Goal: Navigation & Orientation: Find specific page/section

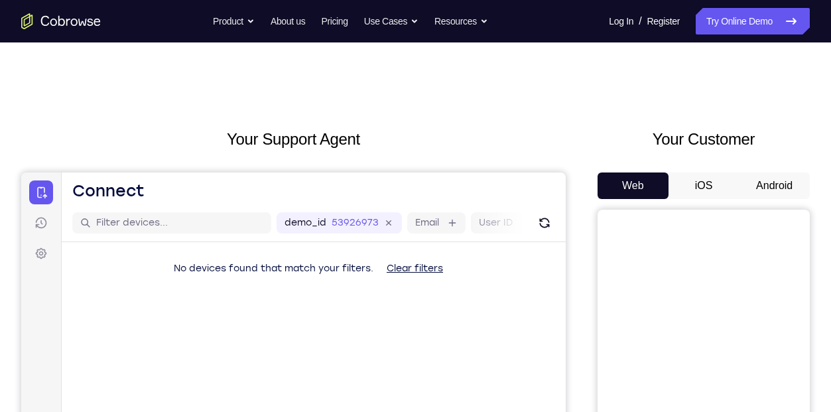
click at [697, 198] on button "iOS" at bounding box center [703, 185] width 71 height 27
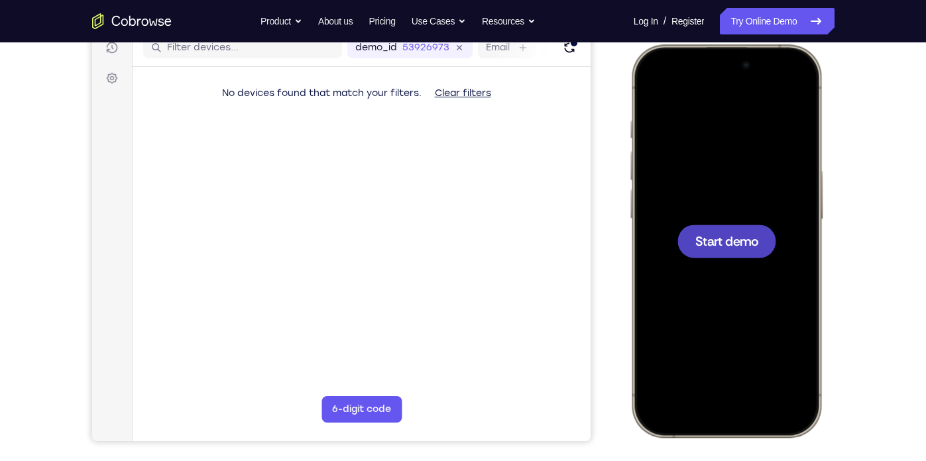
scroll to position [173, 0]
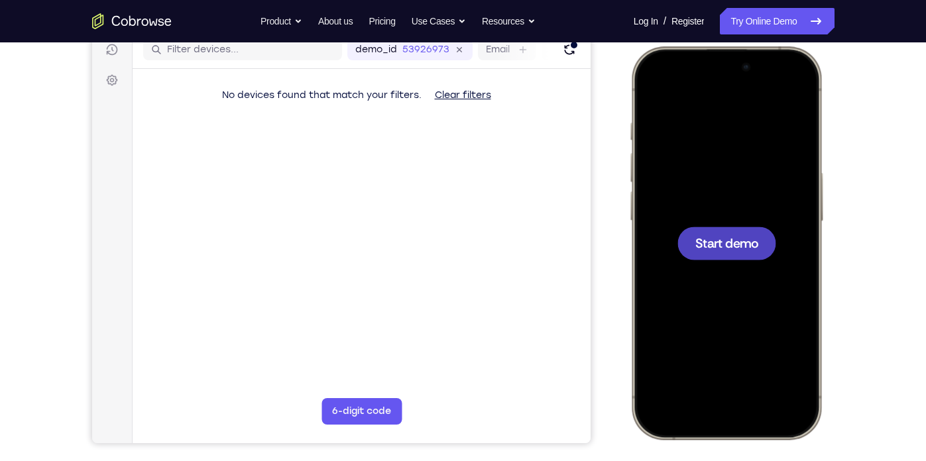
click at [758, 235] on div at bounding box center [726, 243] width 99 height 33
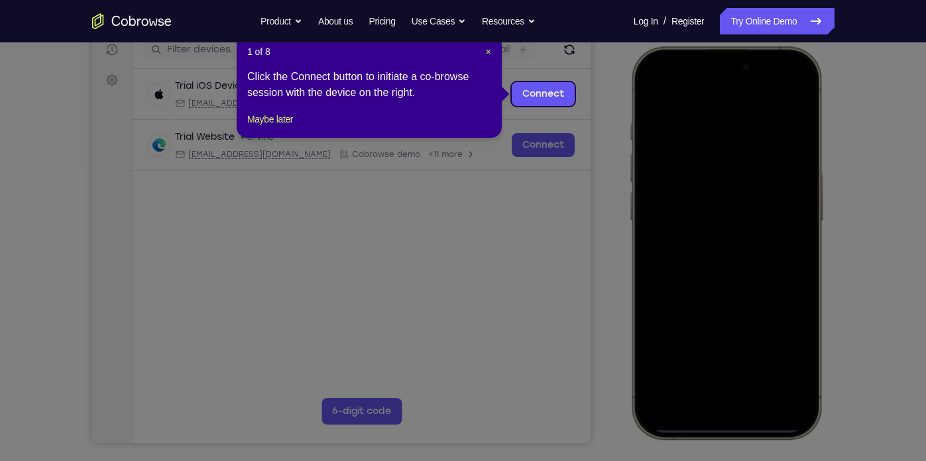
click at [481, 50] on header "1 of 8 ×" at bounding box center [369, 51] width 244 height 13
click at [487, 52] on span "×" at bounding box center [488, 51] width 5 height 11
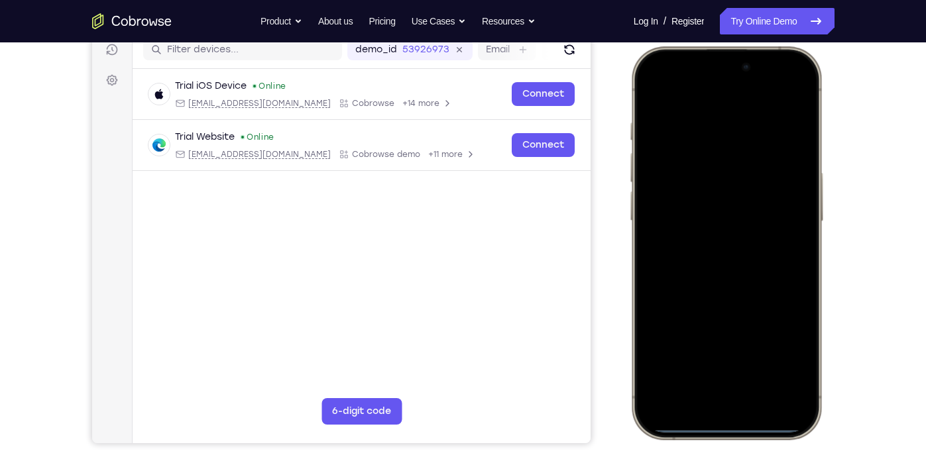
click at [662, 260] on div at bounding box center [725, 243] width 174 height 379
click at [705, 411] on div at bounding box center [725, 243] width 174 height 379
click at [698, 391] on div at bounding box center [725, 243] width 174 height 379
click at [706, 260] on div at bounding box center [725, 243] width 174 height 379
click at [678, 188] on div at bounding box center [725, 243] width 174 height 379
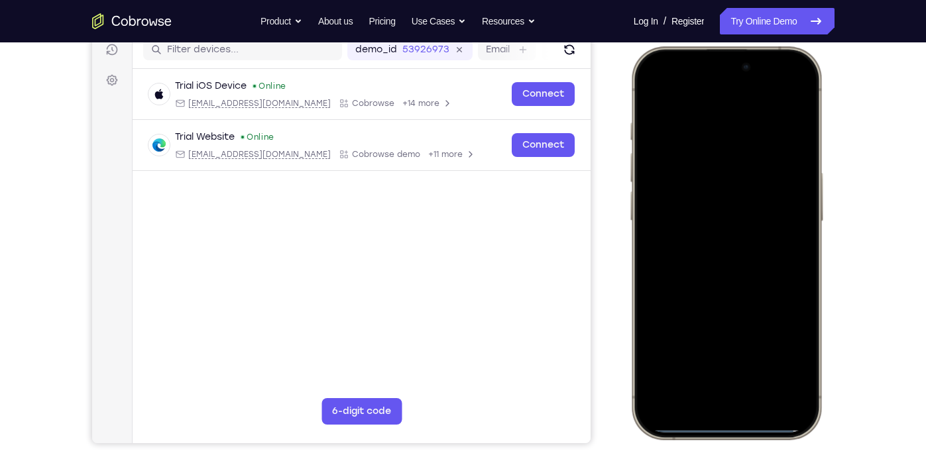
click at [674, 224] on div at bounding box center [725, 243] width 174 height 379
click at [689, 246] on div at bounding box center [725, 243] width 174 height 379
click at [720, 297] on div at bounding box center [725, 243] width 174 height 379
click at [719, 141] on div at bounding box center [725, 243] width 174 height 379
click at [792, 139] on div at bounding box center [725, 243] width 174 height 379
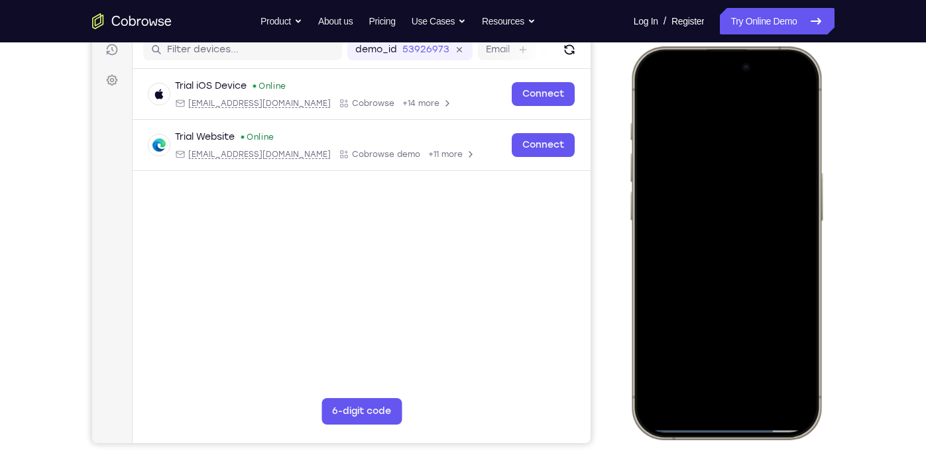
click at [791, 127] on div at bounding box center [725, 243] width 174 height 379
click at [664, 166] on div at bounding box center [725, 243] width 174 height 379
click at [787, 135] on div at bounding box center [725, 243] width 174 height 379
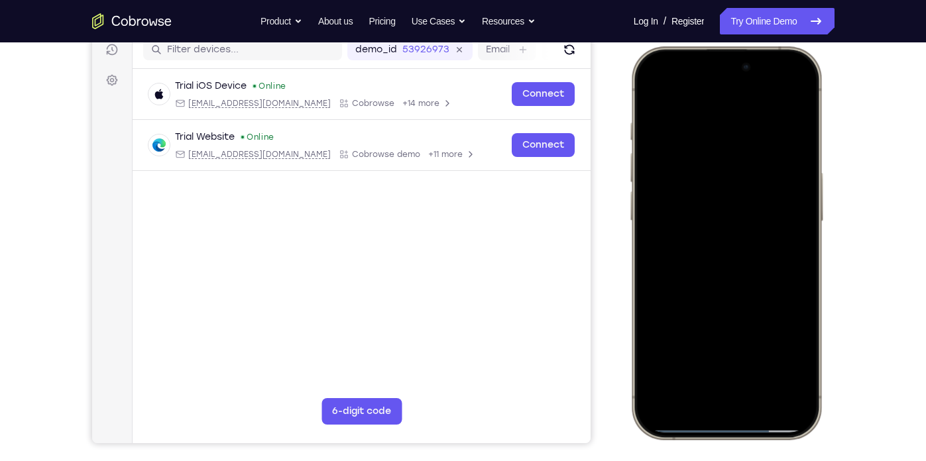
click at [787, 135] on div at bounding box center [725, 243] width 174 height 379
click at [788, 101] on div at bounding box center [725, 243] width 174 height 379
click at [762, 126] on div at bounding box center [725, 243] width 174 height 379
click at [787, 93] on div at bounding box center [725, 243] width 174 height 379
drag, startPoint x: 772, startPoint y: 270, endPoint x: 739, endPoint y: 166, distance: 110.1
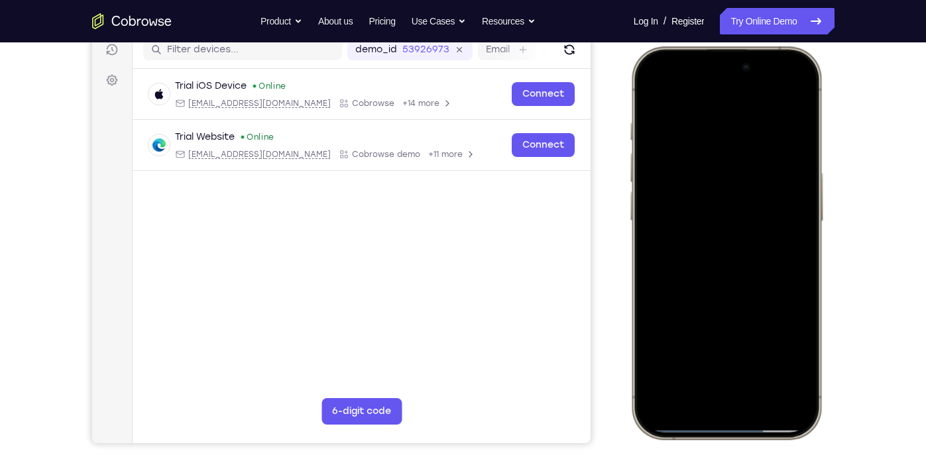
click at [739, 166] on div at bounding box center [725, 243] width 174 height 379
drag, startPoint x: 741, startPoint y: 300, endPoint x: 712, endPoint y: 180, distance: 123.3
click at [712, 180] on div at bounding box center [725, 243] width 174 height 379
click at [735, 349] on div at bounding box center [725, 243] width 174 height 379
drag, startPoint x: 735, startPoint y: 349, endPoint x: 725, endPoint y: 276, distance: 72.9
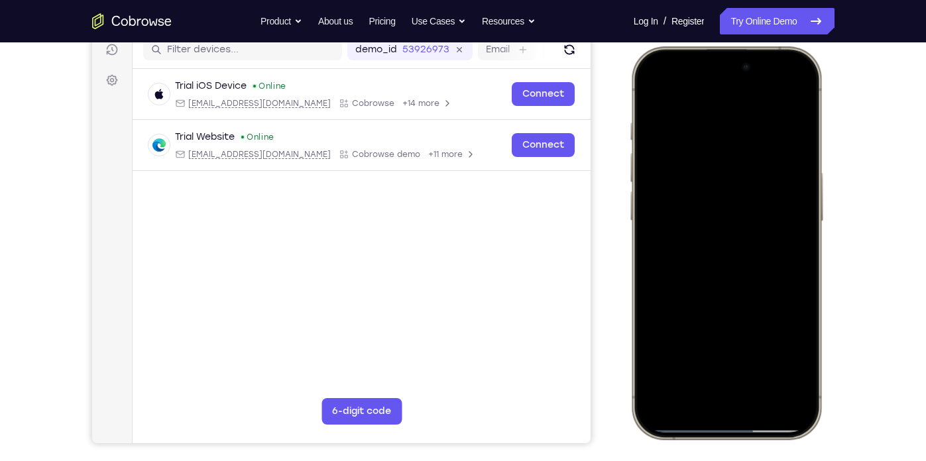
click at [725, 276] on div at bounding box center [725, 243] width 174 height 379
drag, startPoint x: 710, startPoint y: 335, endPoint x: 707, endPoint y: 227, distance: 108.1
click at [707, 227] on div at bounding box center [725, 243] width 174 height 379
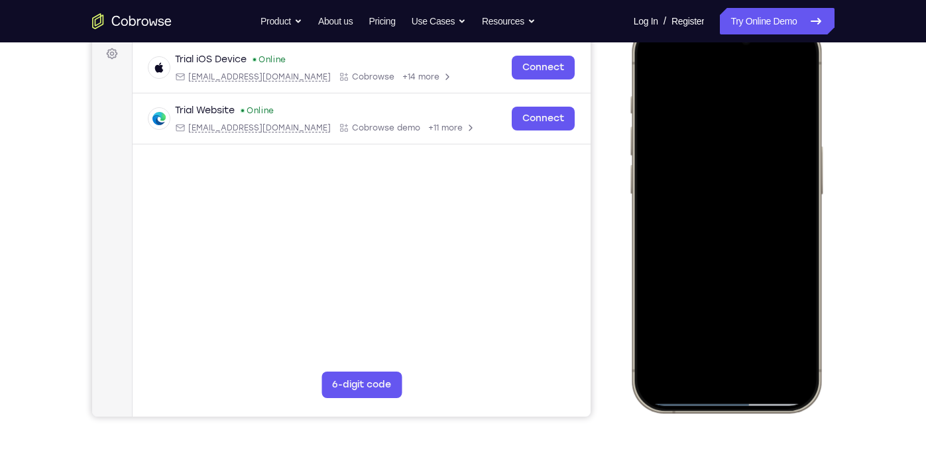
click at [760, 374] on div at bounding box center [725, 216] width 174 height 379
click at [759, 372] on div at bounding box center [725, 216] width 174 height 379
click at [759, 367] on div at bounding box center [725, 216] width 174 height 379
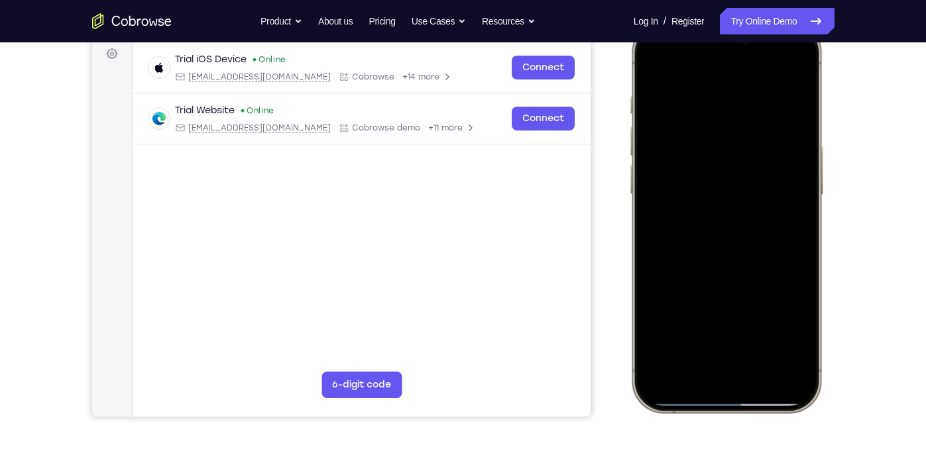
click at [758, 367] on div at bounding box center [725, 216] width 174 height 379
drag, startPoint x: 731, startPoint y: 312, endPoint x: 726, endPoint y: 209, distance: 102.9
click at [726, 209] on div at bounding box center [725, 216] width 174 height 379
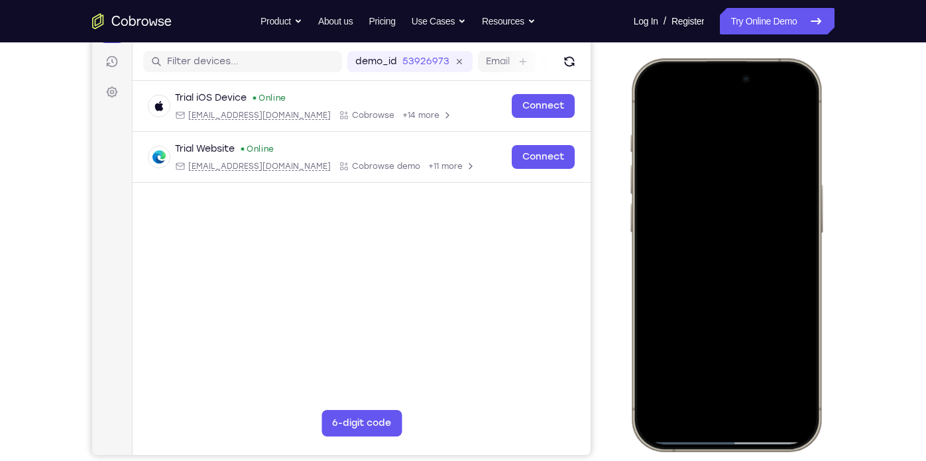
scroll to position [162, 0]
click at [757, 404] on div at bounding box center [725, 254] width 174 height 379
drag, startPoint x: 733, startPoint y: 355, endPoint x: 715, endPoint y: 249, distance: 107.5
click at [715, 249] on div at bounding box center [725, 254] width 174 height 379
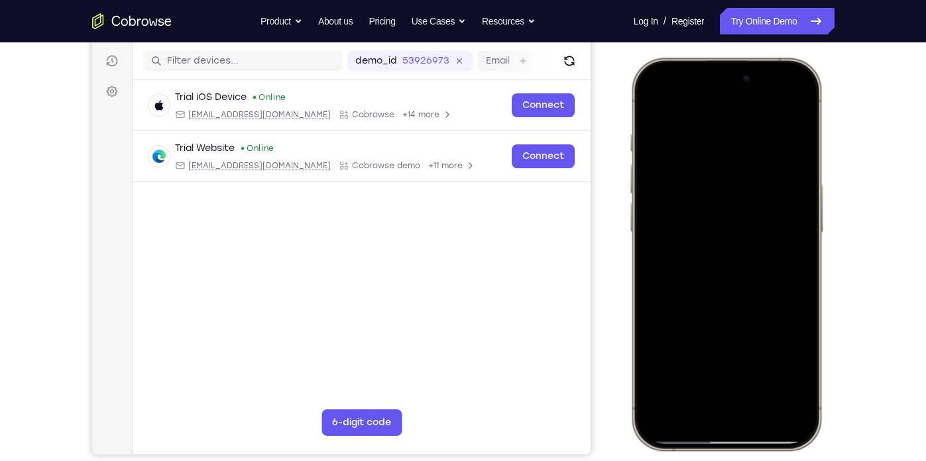
drag, startPoint x: 715, startPoint y: 289, endPoint x: 722, endPoint y: 189, distance: 100.4
click at [722, 189] on div at bounding box center [725, 254] width 174 height 379
drag, startPoint x: 744, startPoint y: 329, endPoint x: 747, endPoint y: 241, distance: 87.6
click at [747, 241] on div at bounding box center [725, 254] width 174 height 379
drag, startPoint x: 732, startPoint y: 313, endPoint x: 731, endPoint y: 215, distance: 98.1
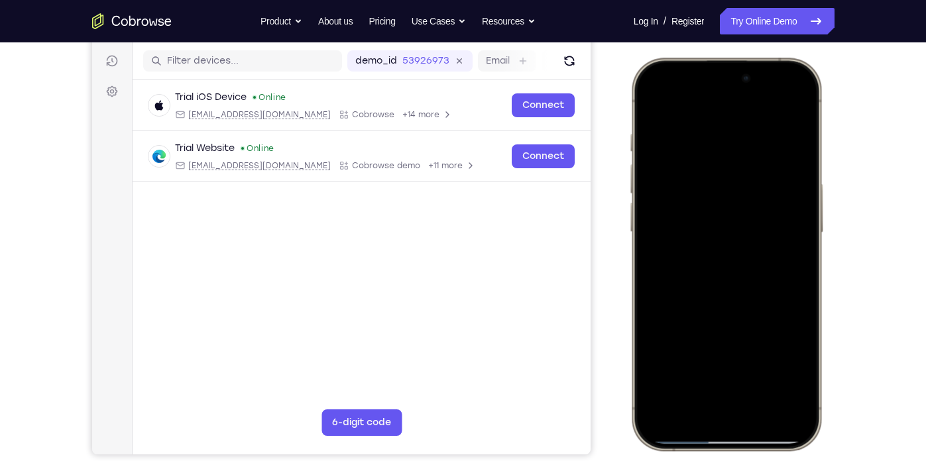
click at [731, 215] on div at bounding box center [725, 254] width 174 height 379
drag, startPoint x: 755, startPoint y: 348, endPoint x: 744, endPoint y: 218, distance: 130.4
click at [744, 218] on div at bounding box center [725, 254] width 174 height 379
drag, startPoint x: 751, startPoint y: 312, endPoint x: 733, endPoint y: 206, distance: 107.7
click at [733, 206] on div at bounding box center [725, 254] width 174 height 379
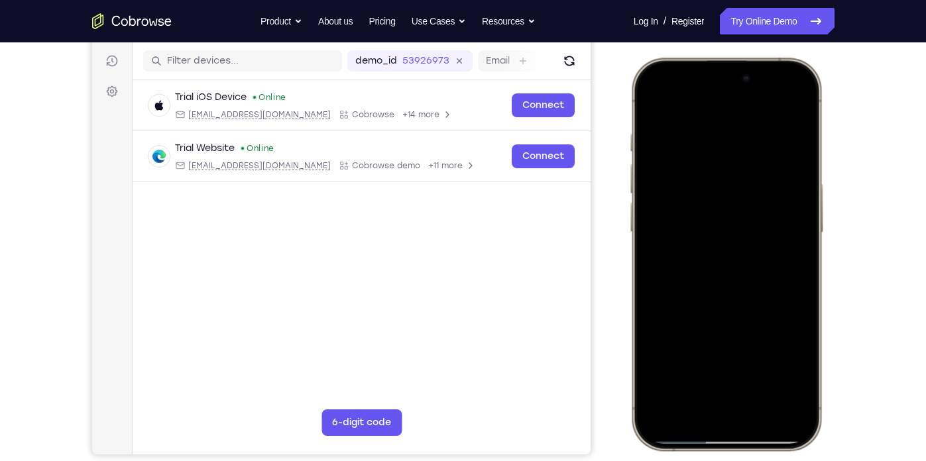
click at [766, 406] on div at bounding box center [725, 254] width 174 height 379
click at [762, 402] on div at bounding box center [725, 254] width 174 height 379
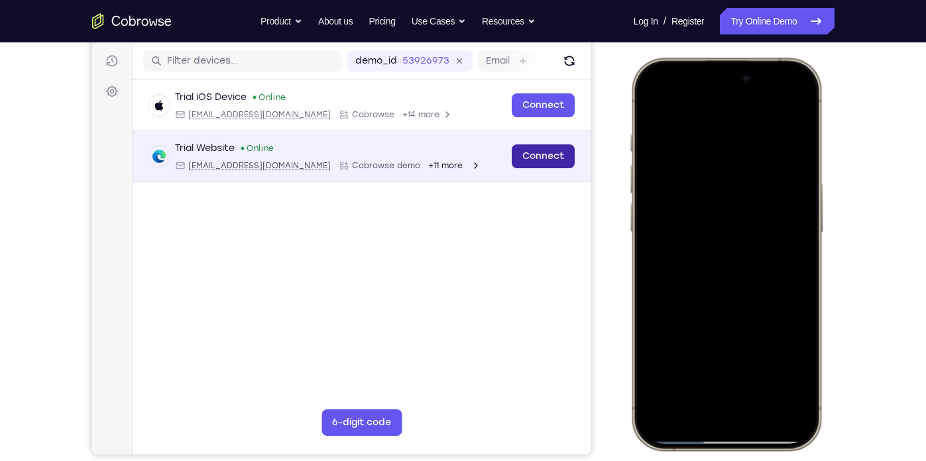
click at [521, 163] on link "Connect" at bounding box center [542, 157] width 63 height 24
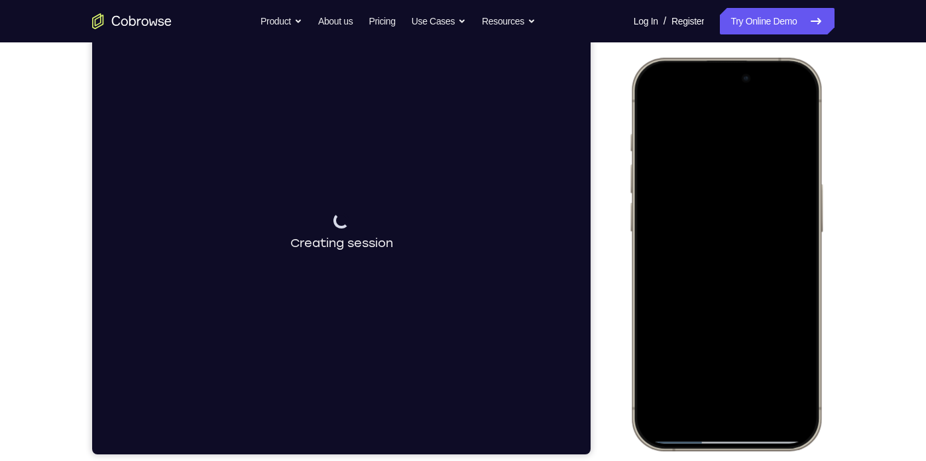
click at [664, 404] on div at bounding box center [725, 254] width 174 height 379
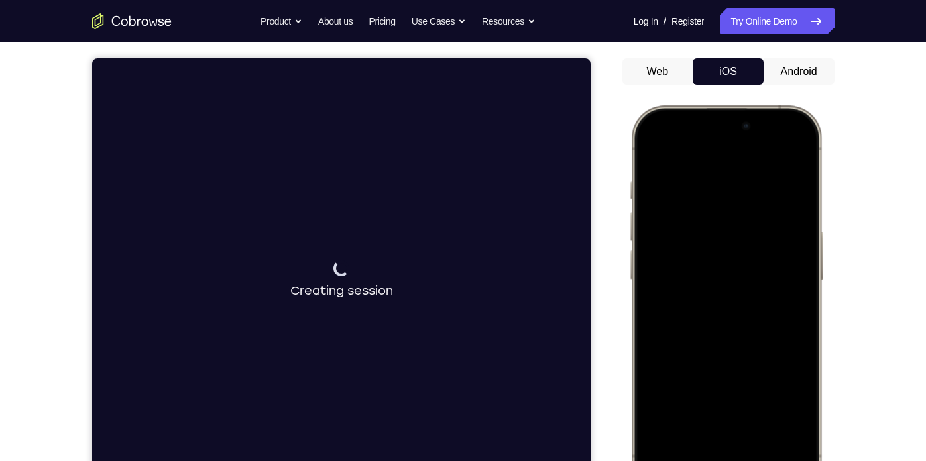
scroll to position [113, 0]
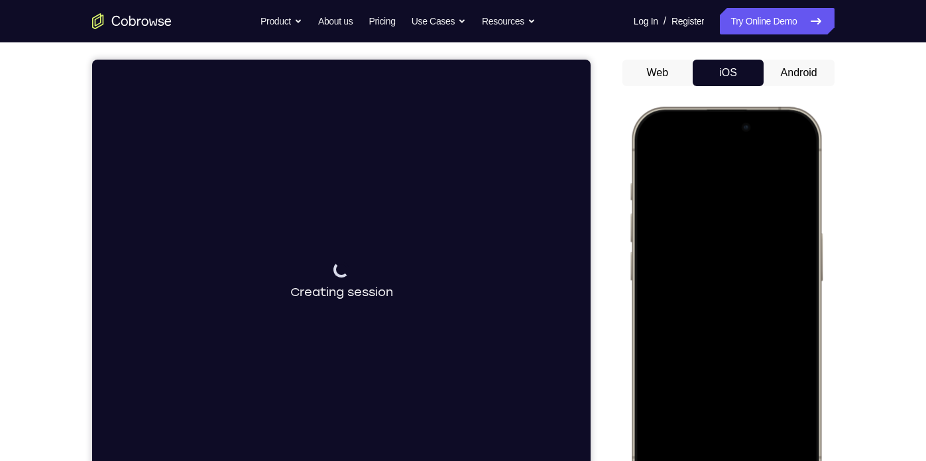
click at [792, 60] on button "Android" at bounding box center [799, 73] width 71 height 27
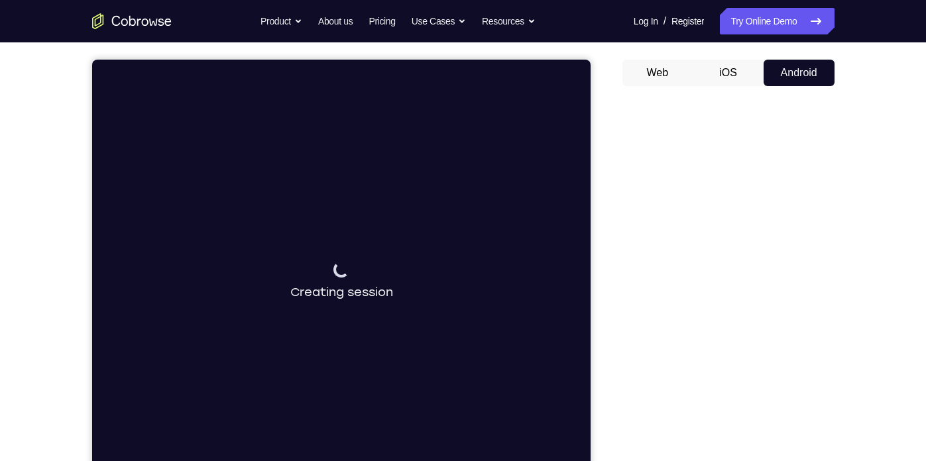
click at [733, 72] on button "iOS" at bounding box center [728, 73] width 71 height 27
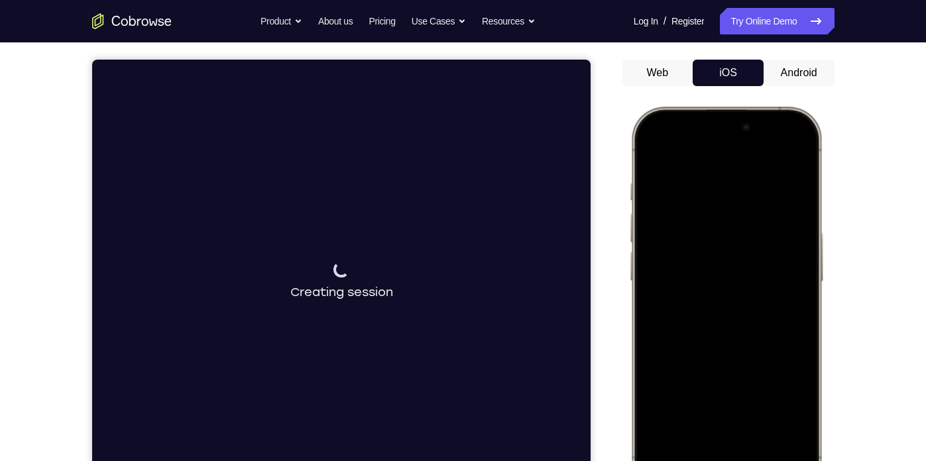
drag, startPoint x: 745, startPoint y: 355, endPoint x: 718, endPoint y: 192, distance: 165.3
click at [718, 192] on div at bounding box center [725, 303] width 174 height 379
click at [802, 145] on div at bounding box center [725, 303] width 174 height 379
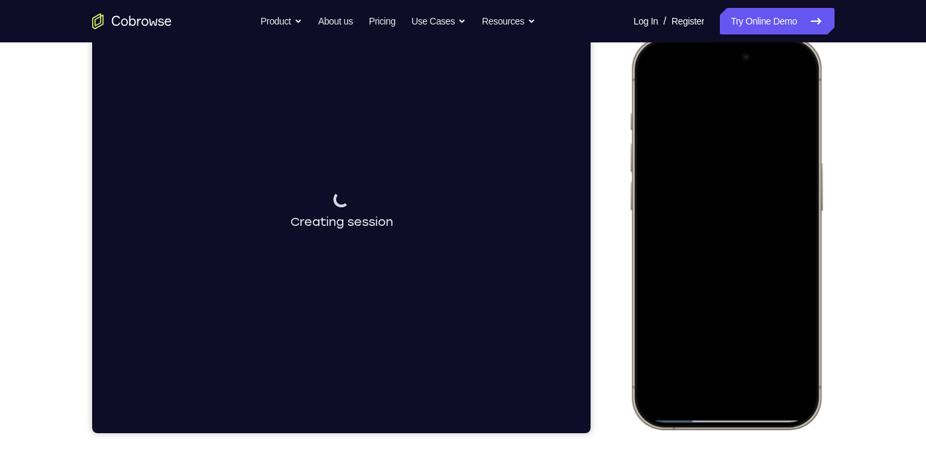
scroll to position [190, 0]
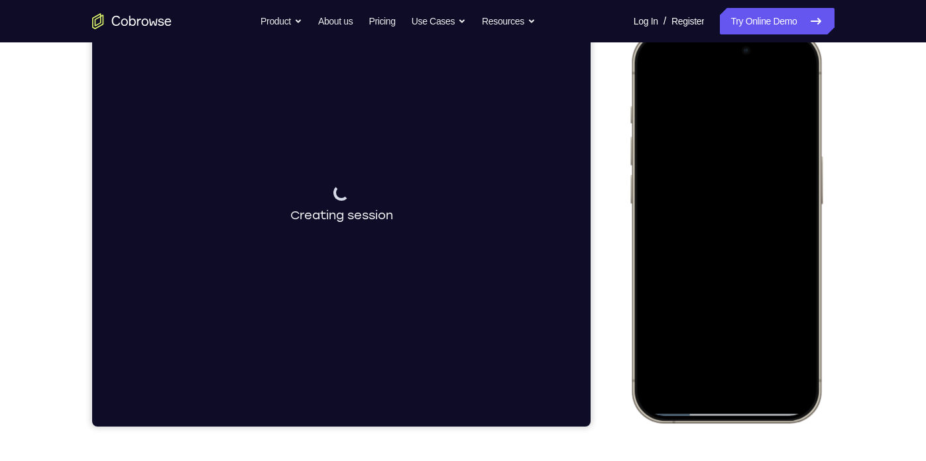
drag, startPoint x: 746, startPoint y: 266, endPoint x: 738, endPoint y: 126, distance: 140.2
click at [738, 126] on div at bounding box center [725, 226] width 174 height 379
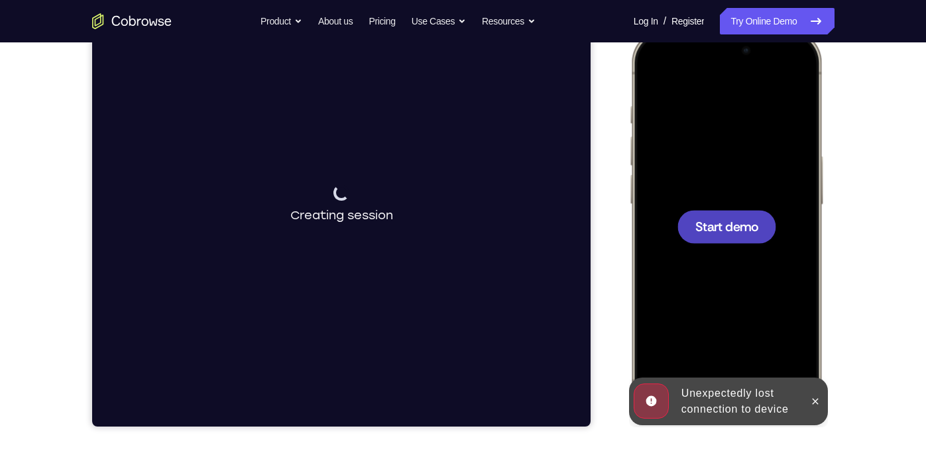
scroll to position [0, 0]
